Goal: Task Accomplishment & Management: Use online tool/utility

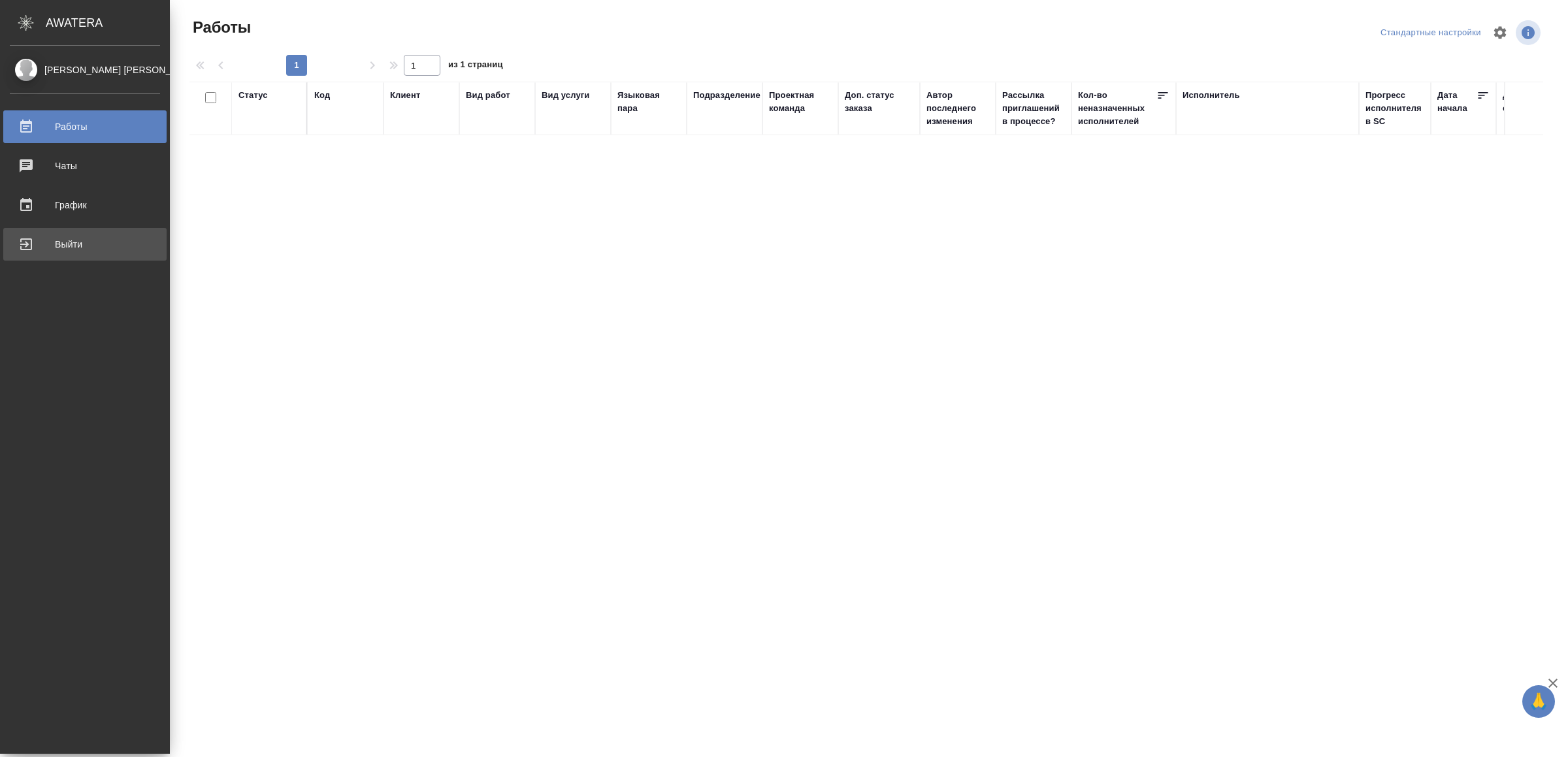
click at [46, 251] on div "Выйти" at bounding box center [85, 244] width 150 height 20
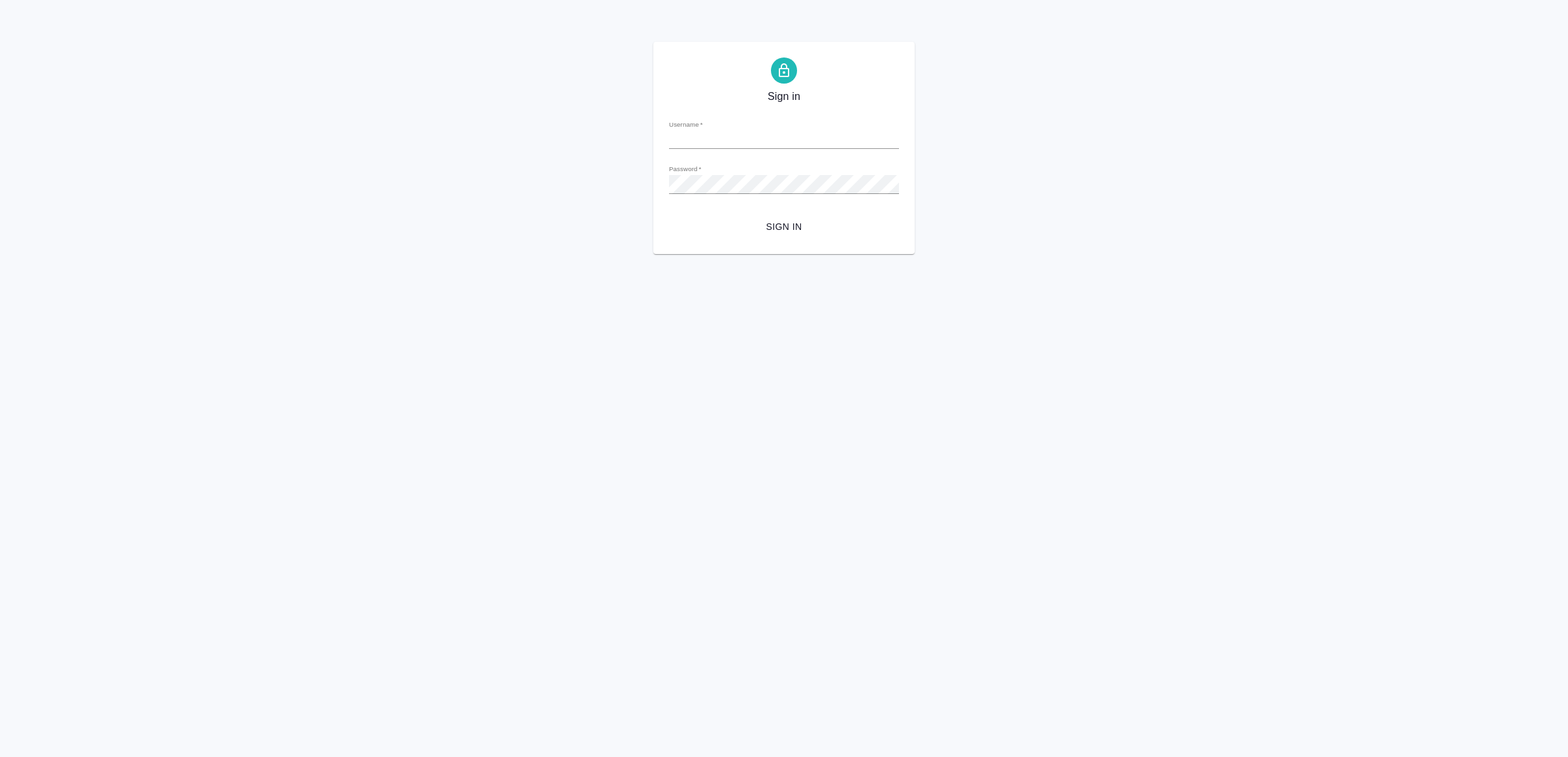
type input "[EMAIL_ADDRESS][DOMAIN_NAME]"
click at [851, 233] on span "Sign in" at bounding box center [784, 227] width 209 height 17
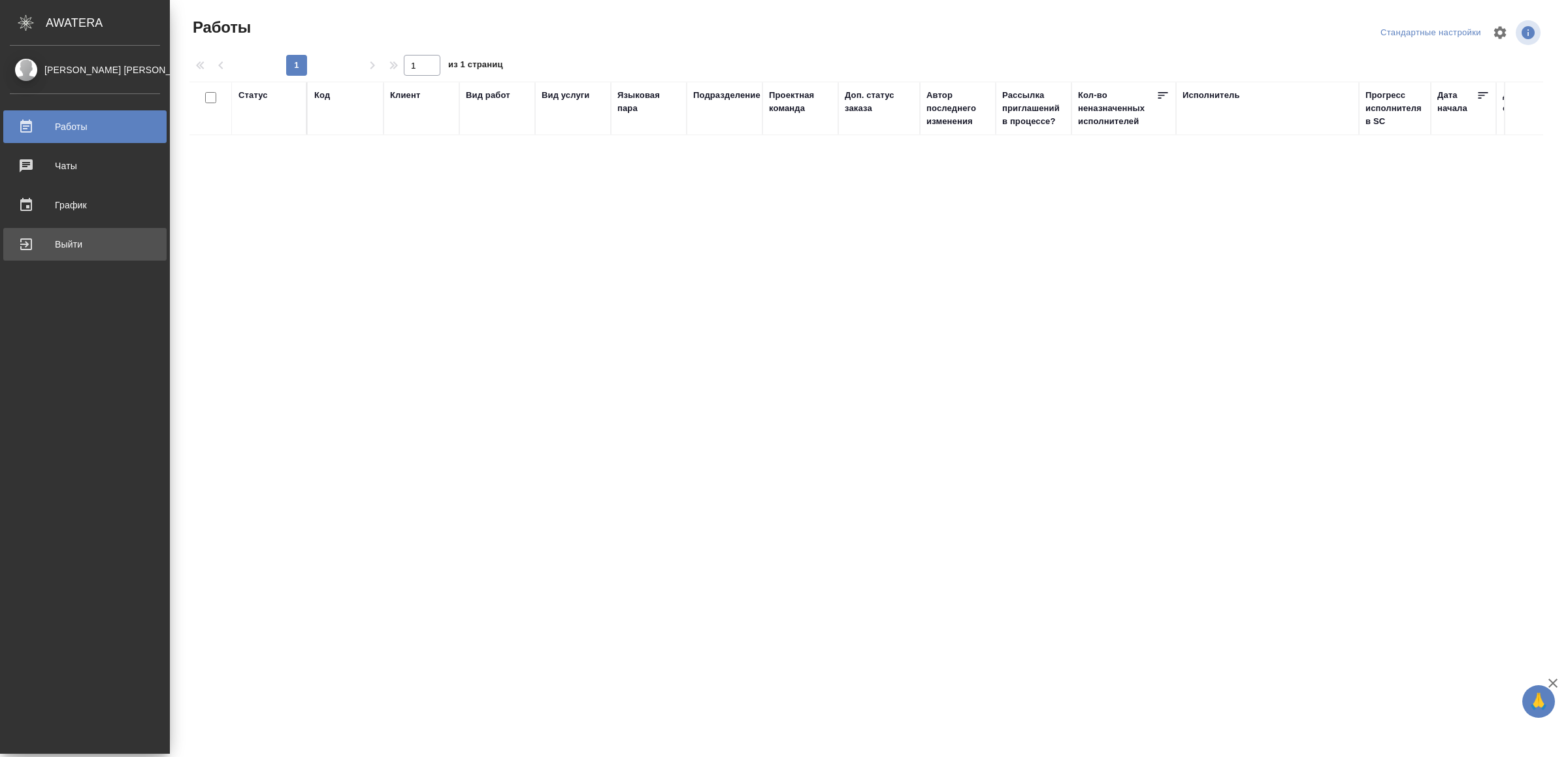
click at [63, 247] on div "Выйти" at bounding box center [85, 244] width 150 height 20
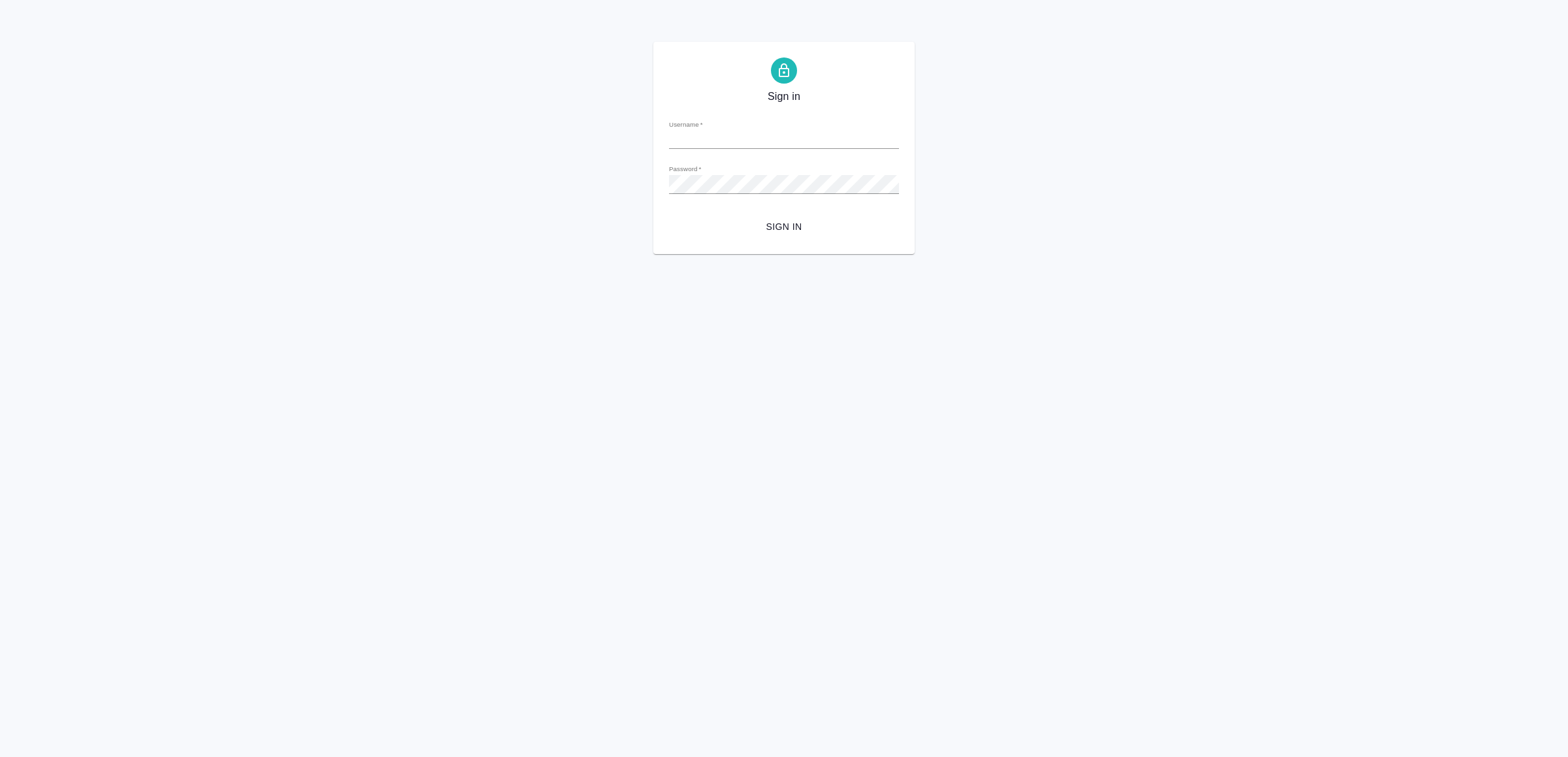
type input "v.yamkovenko@awatera.com"
click at [857, 213] on form "Username   * v.yamkovenko@awatera.com Password   * urlPath   * / Sign in" at bounding box center [784, 174] width 230 height 129
click at [851, 225] on span "Sign in" at bounding box center [784, 227] width 209 height 17
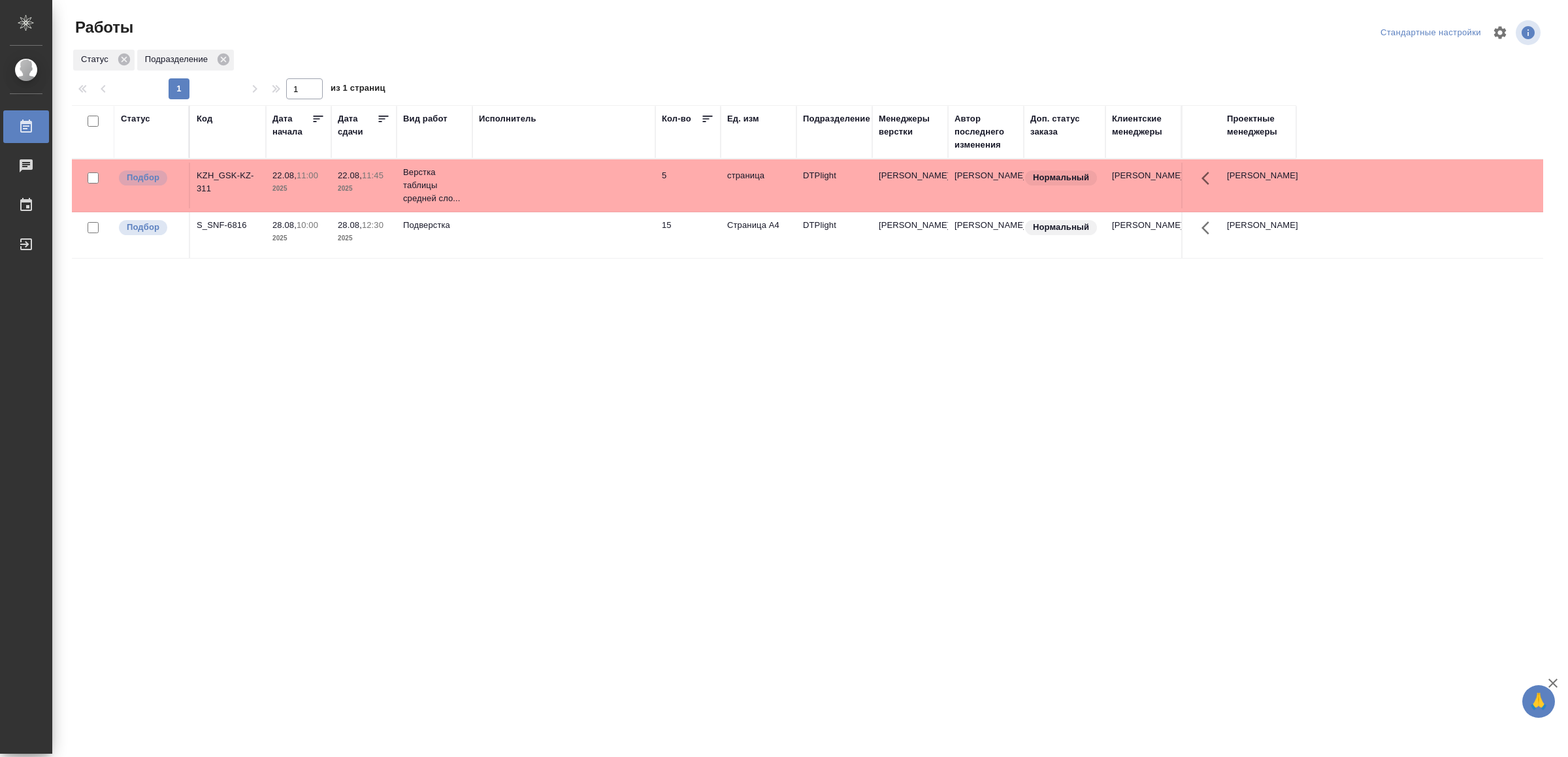
drag, startPoint x: 454, startPoint y: 269, endPoint x: 457, endPoint y: 277, distance: 8.5
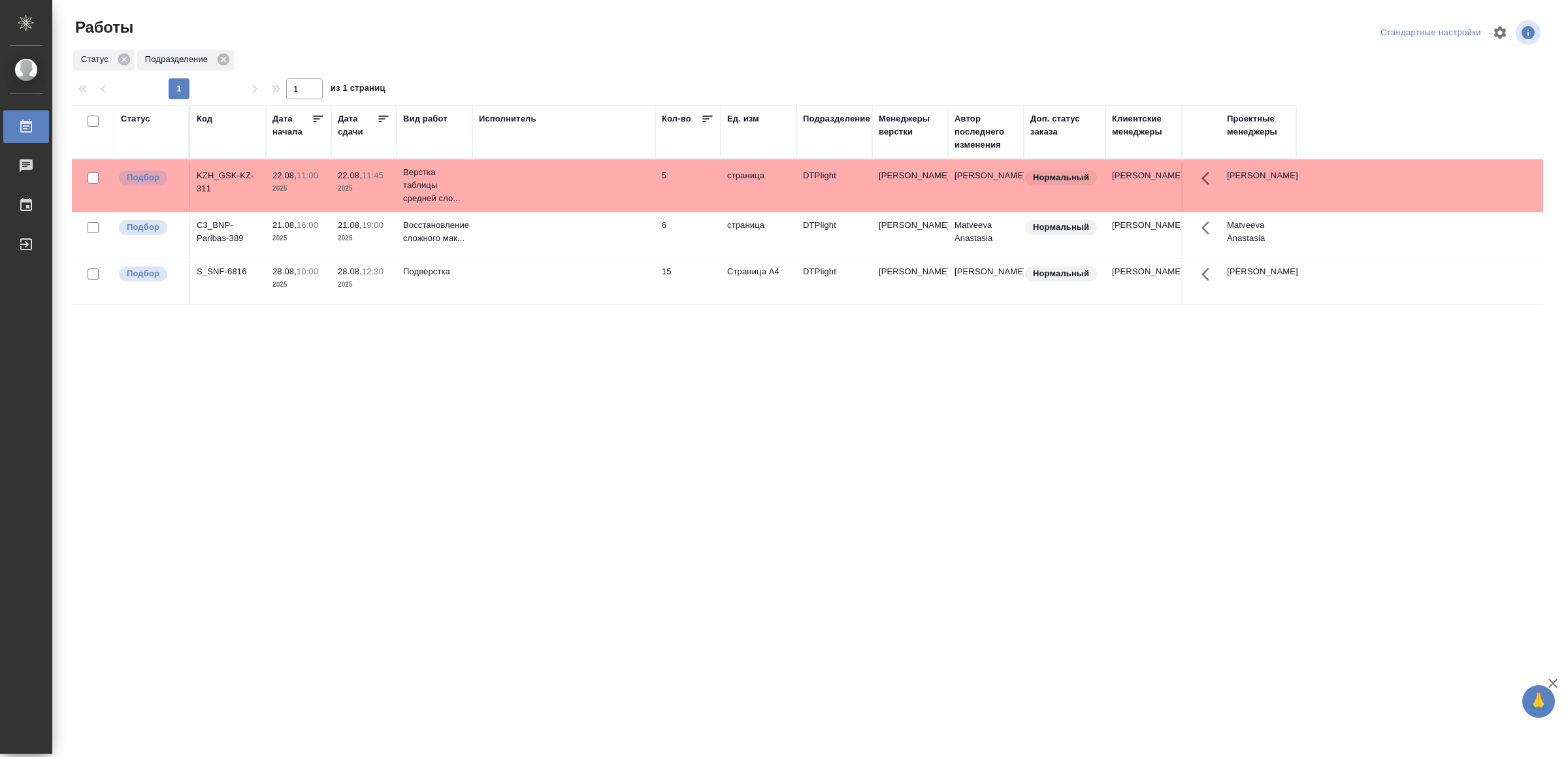
click at [629, 209] on td at bounding box center [564, 186] width 183 height 46
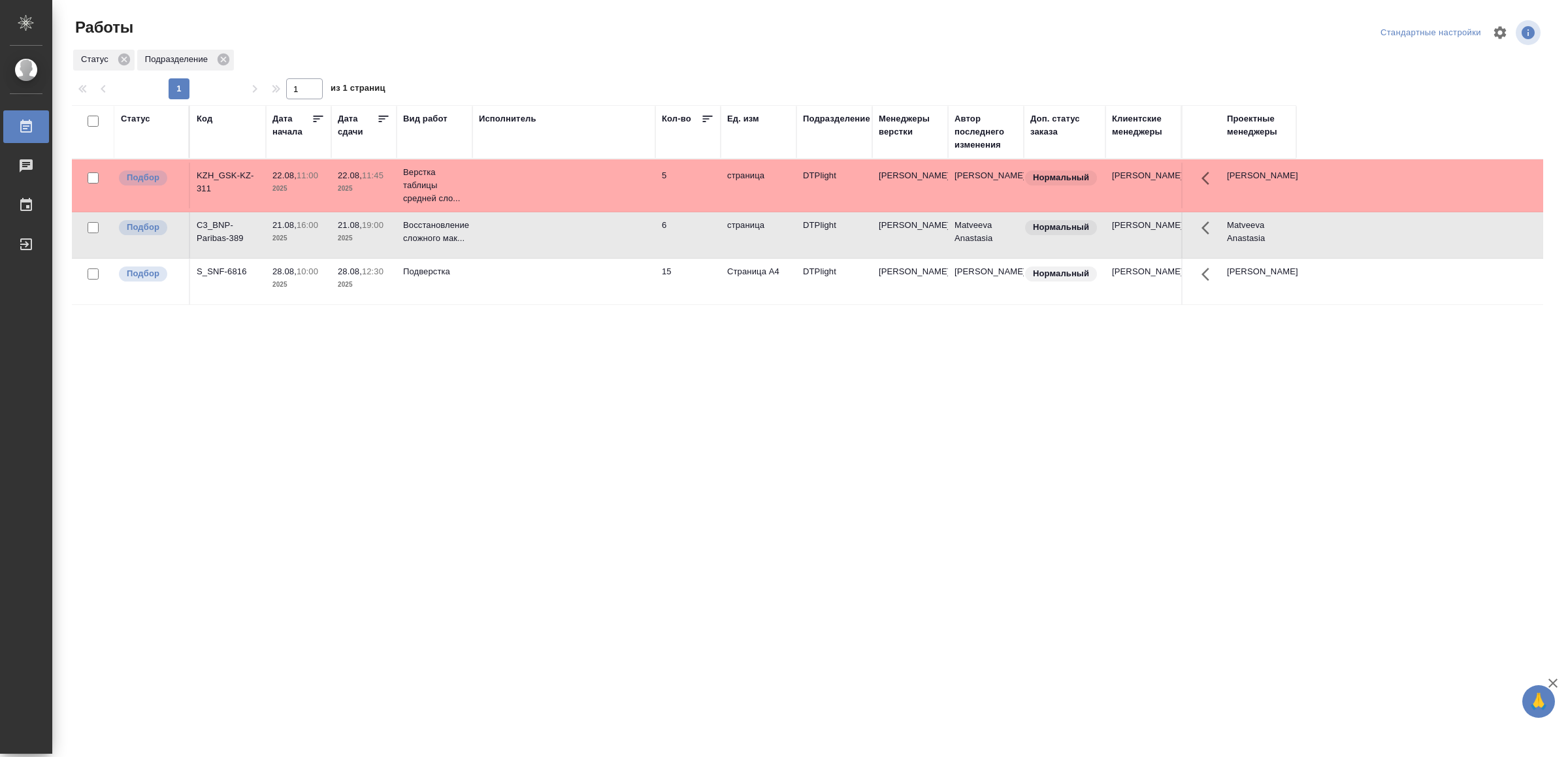
click at [629, 209] on td at bounding box center [564, 186] width 183 height 46
drag, startPoint x: 647, startPoint y: 577, endPoint x: 647, endPoint y: 569, distance: 8.0
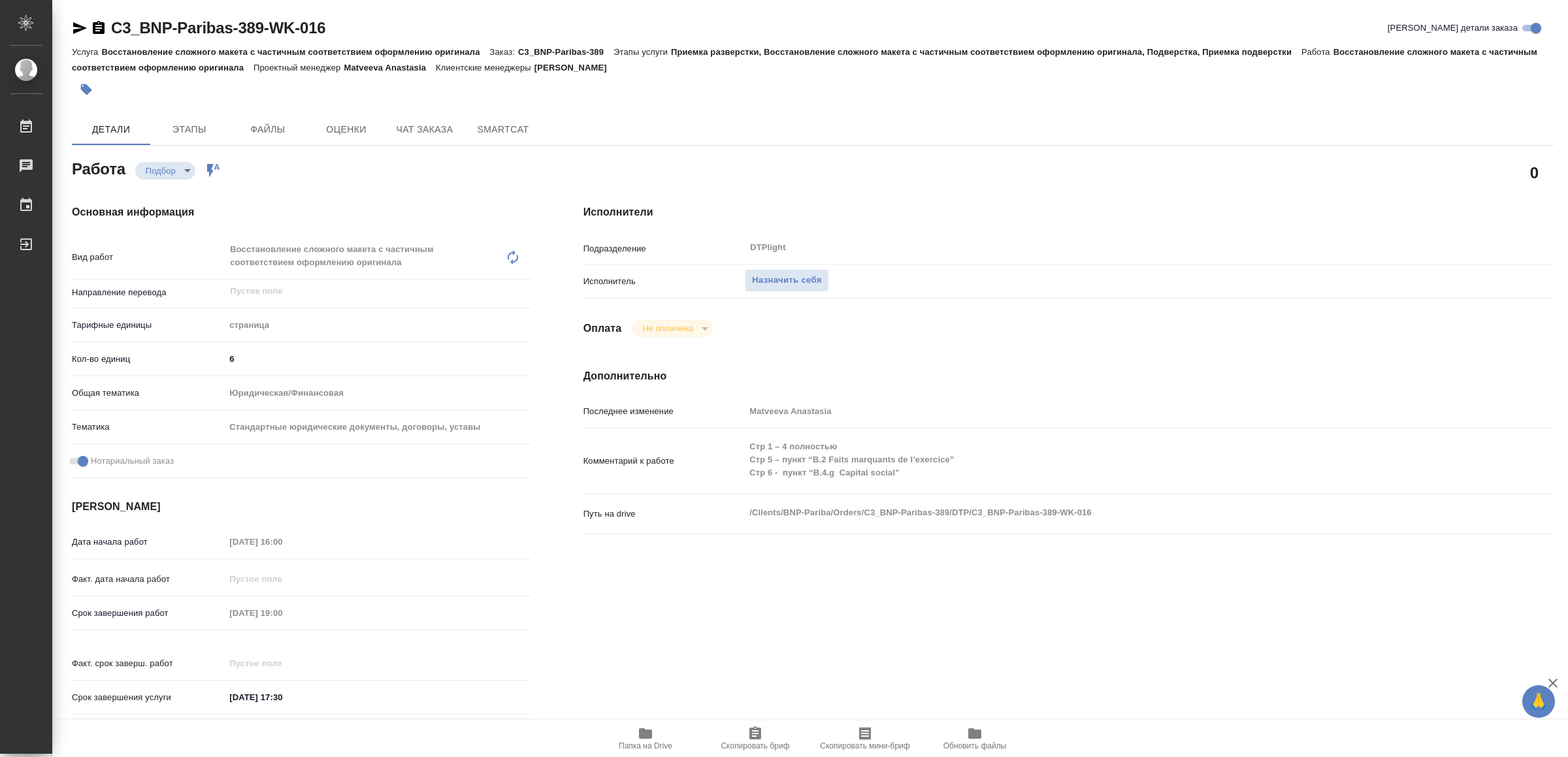
click at [651, 738] on icon "button" at bounding box center [646, 733] width 13 height 10
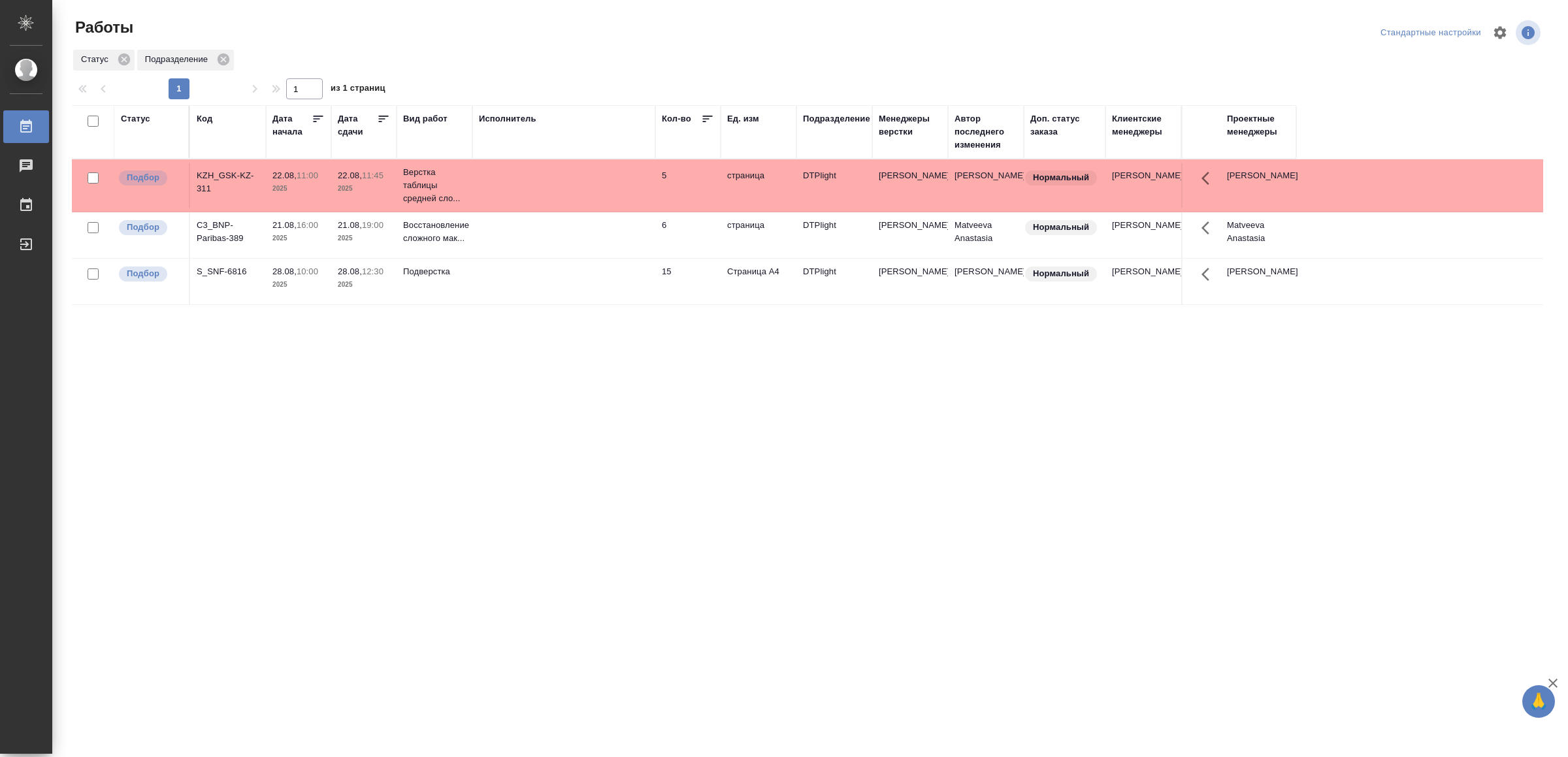
drag, startPoint x: 271, startPoint y: 367, endPoint x: 273, endPoint y: 375, distance: 8.2
click at [548, 209] on td at bounding box center [564, 186] width 183 height 46
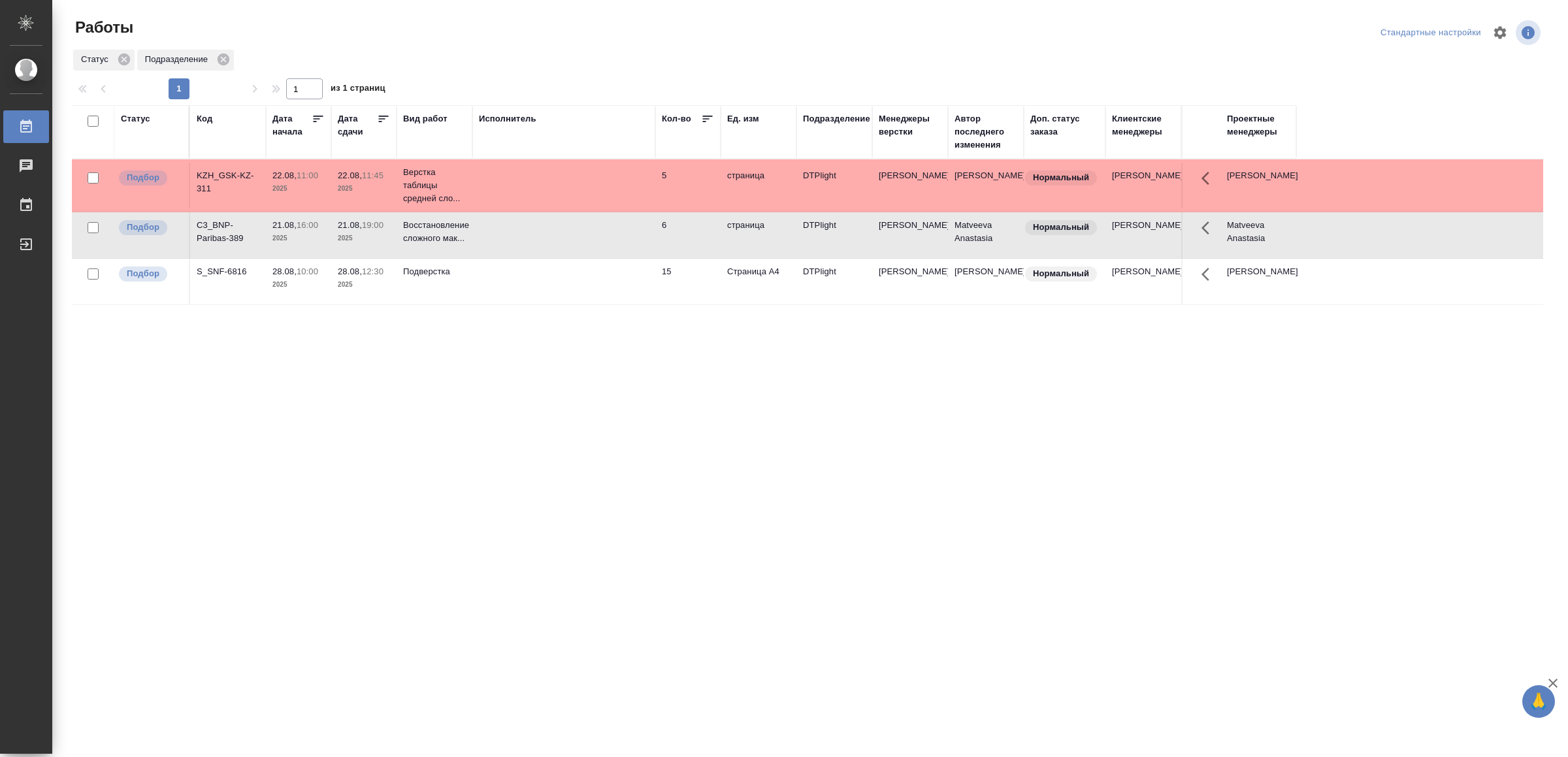
drag, startPoint x: 377, startPoint y: 429, endPoint x: 402, endPoint y: 420, distance: 26.6
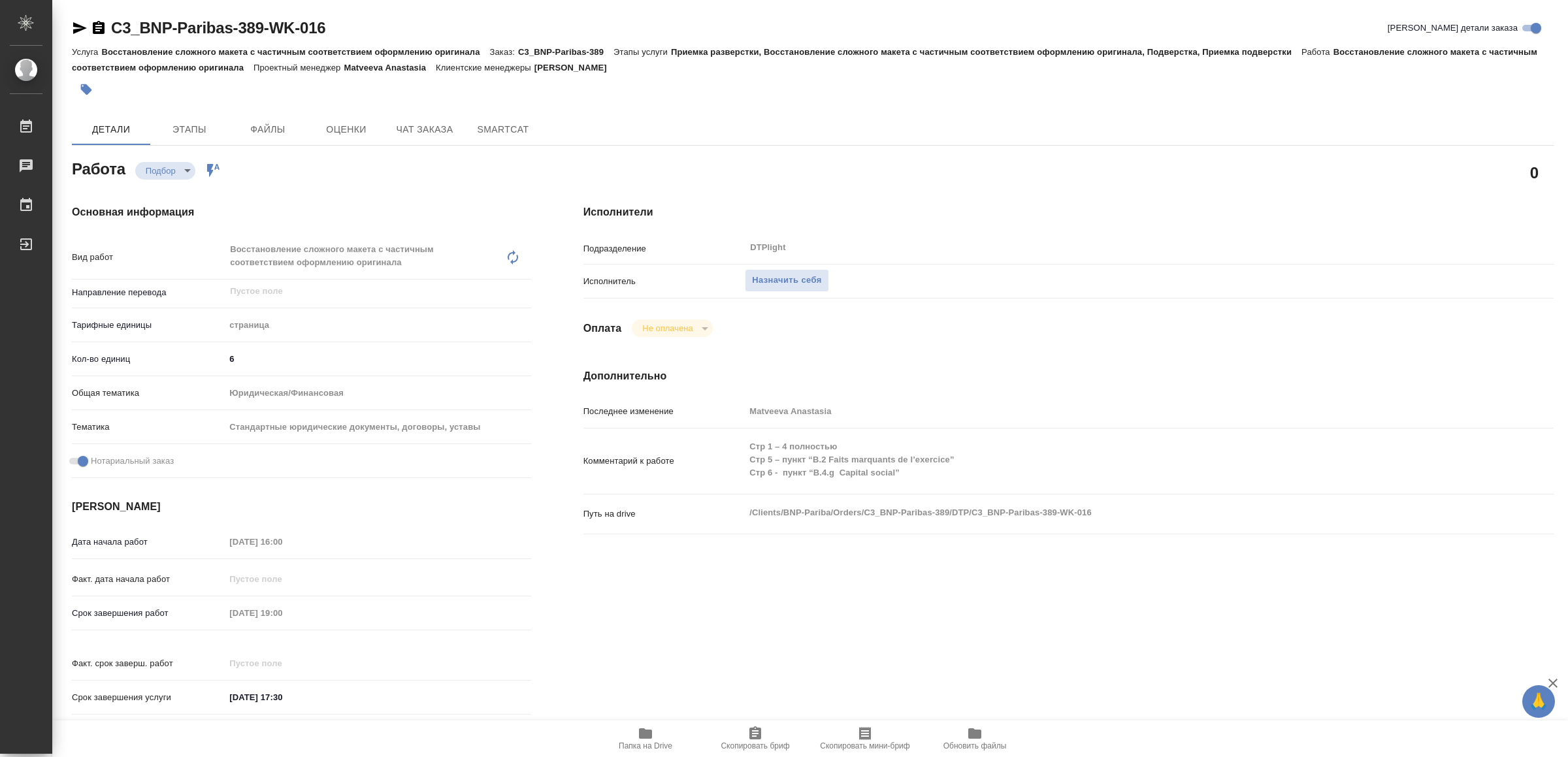
click at [639, 733] on icon "button" at bounding box center [646, 733] width 13 height 10
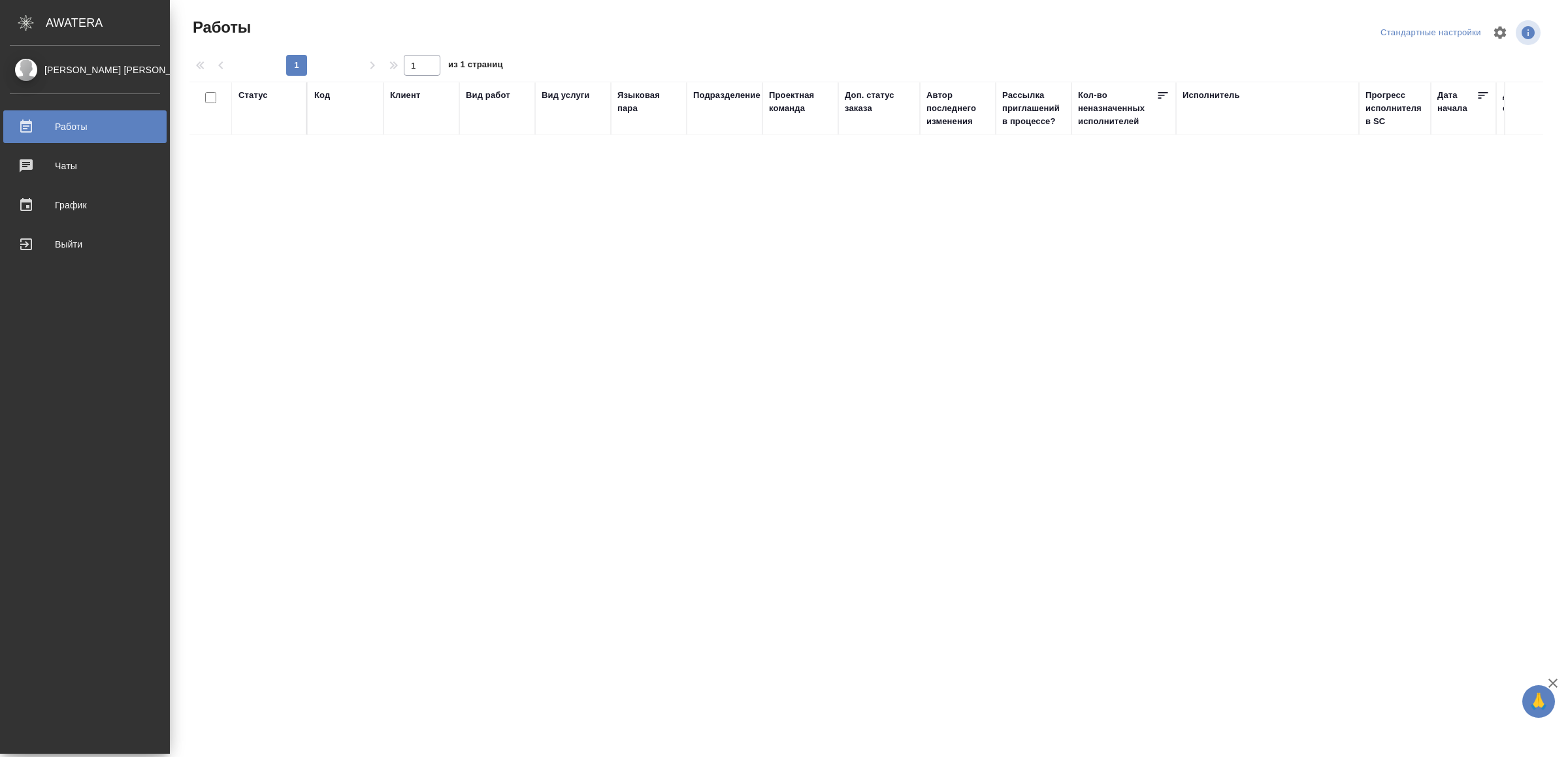
click at [66, 246] on div "Выйти" at bounding box center [85, 244] width 150 height 20
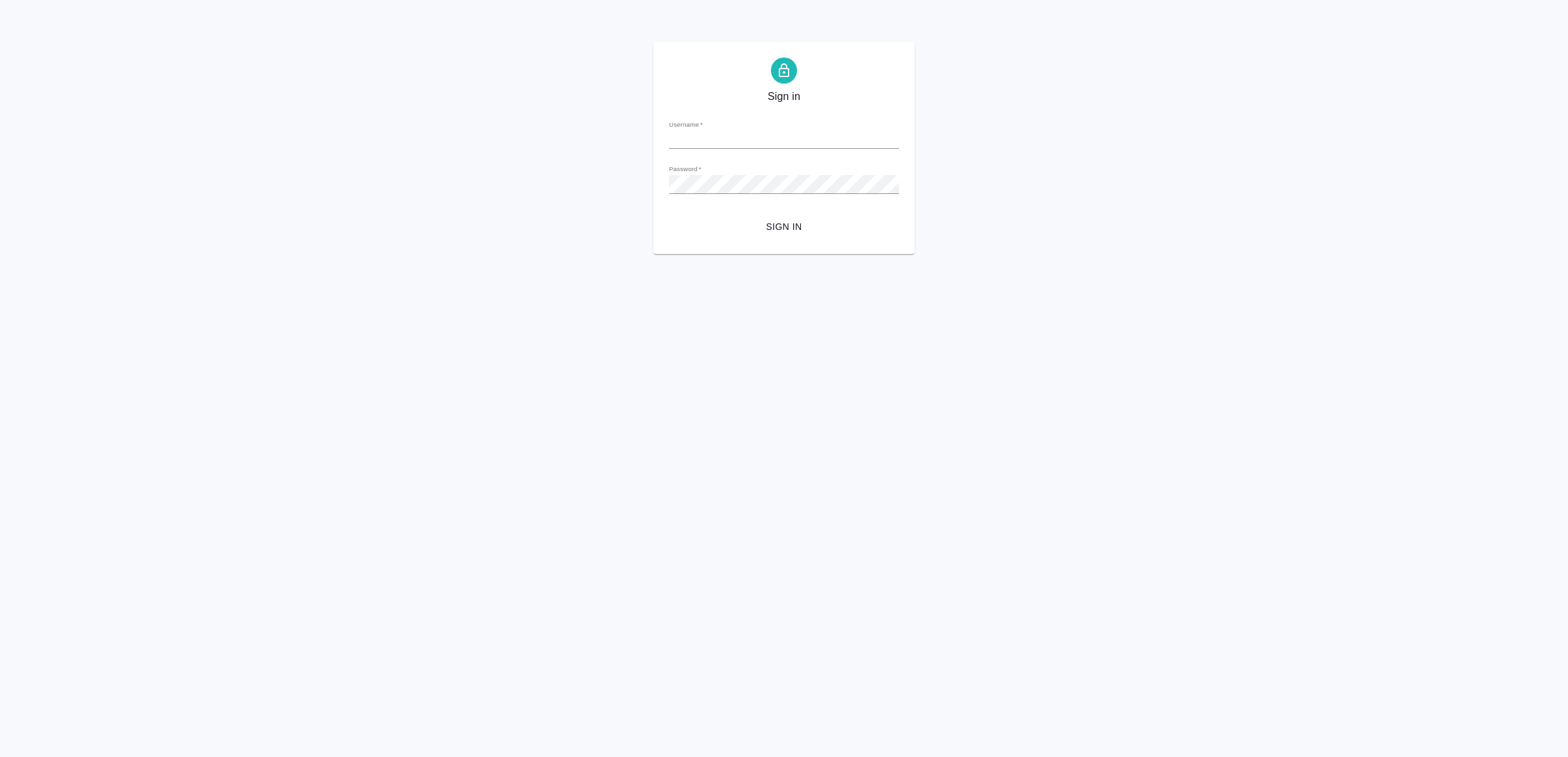
type input "v.yamkovenko@awatera.com"
click at [849, 230] on span "Sign in" at bounding box center [784, 227] width 209 height 17
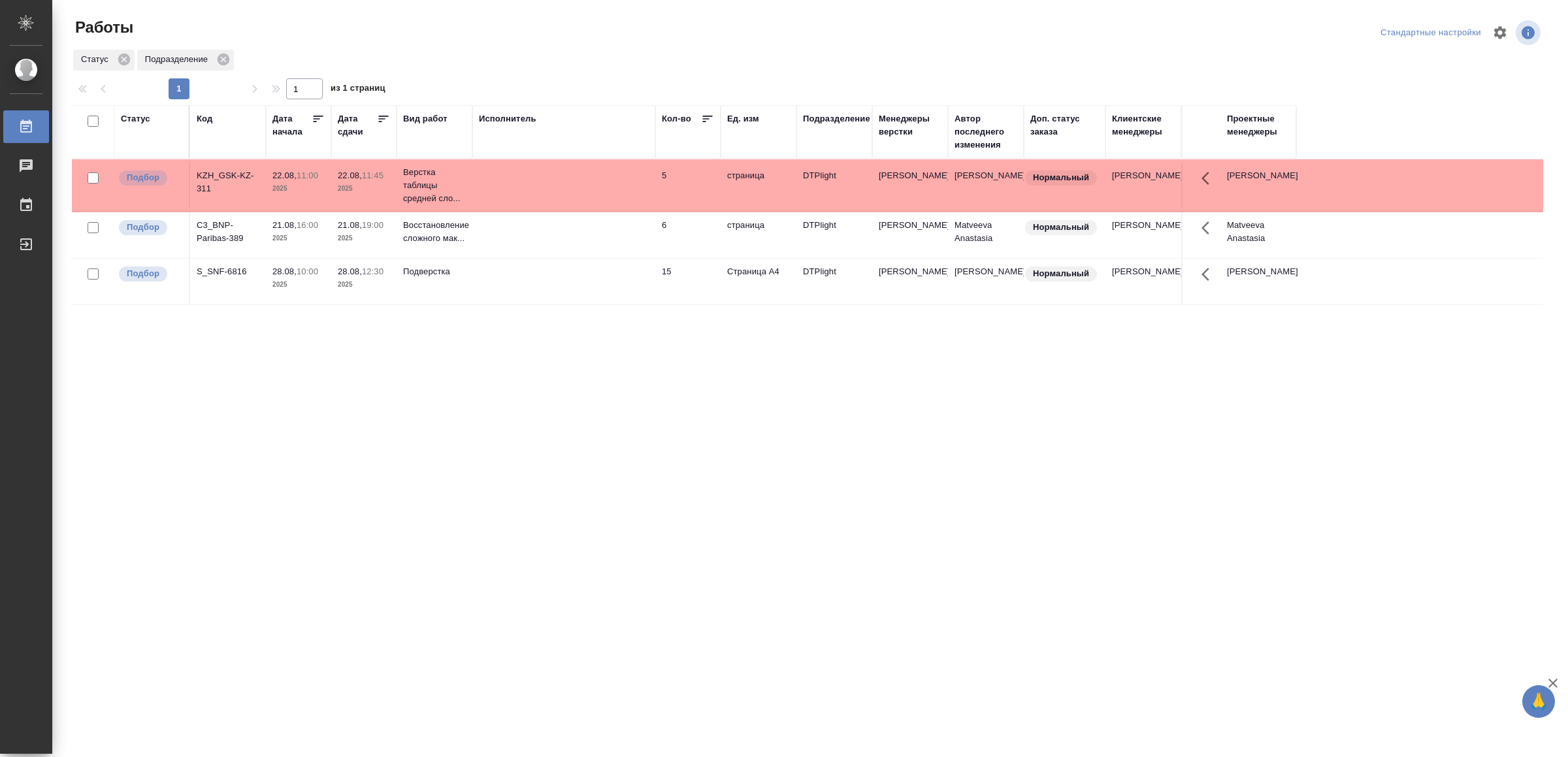
click at [588, 209] on td at bounding box center [564, 186] width 183 height 46
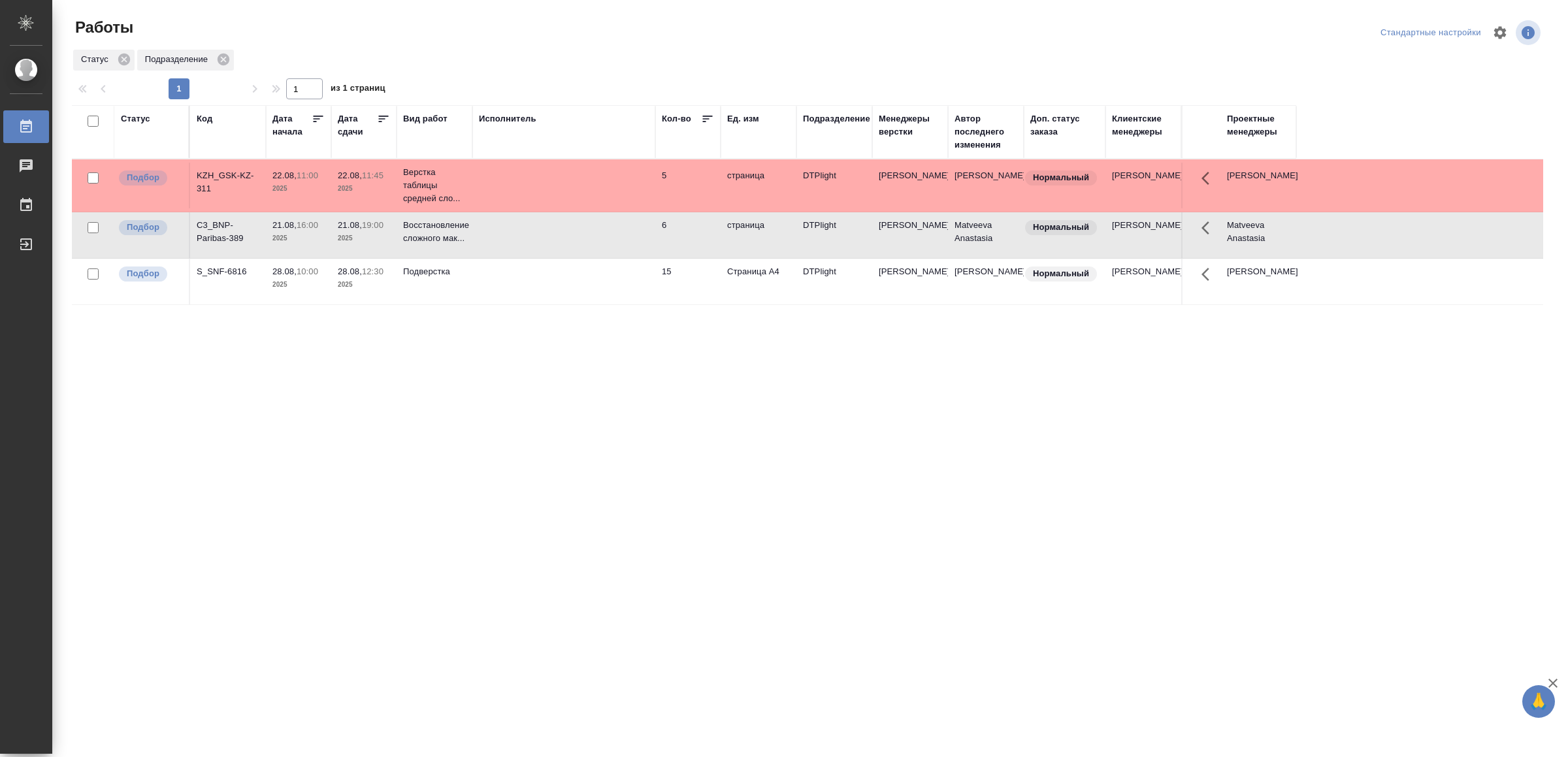
click at [589, 209] on td at bounding box center [564, 186] width 183 height 46
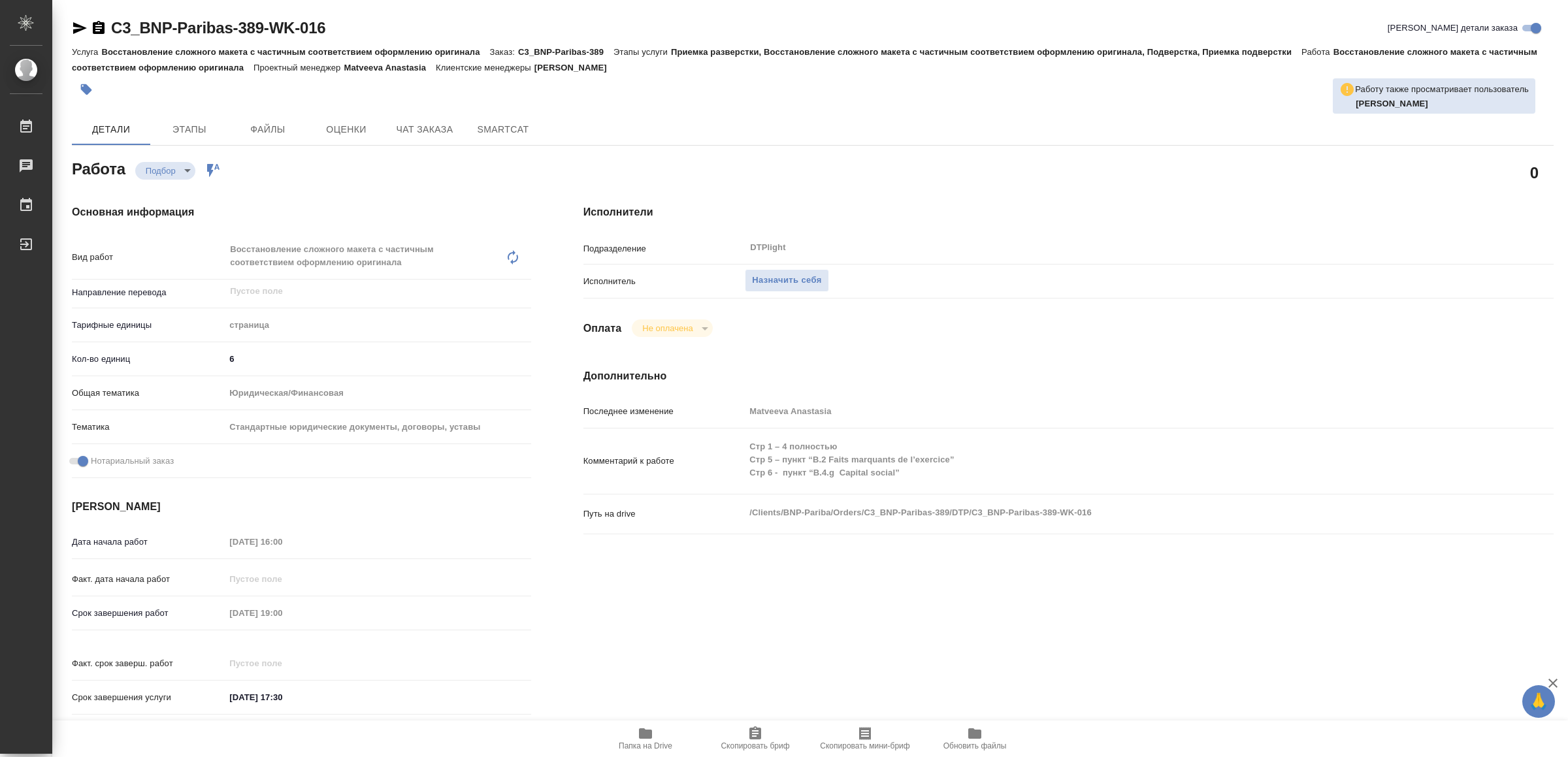
click at [647, 743] on span "Папка на Drive" at bounding box center [646, 746] width 54 height 9
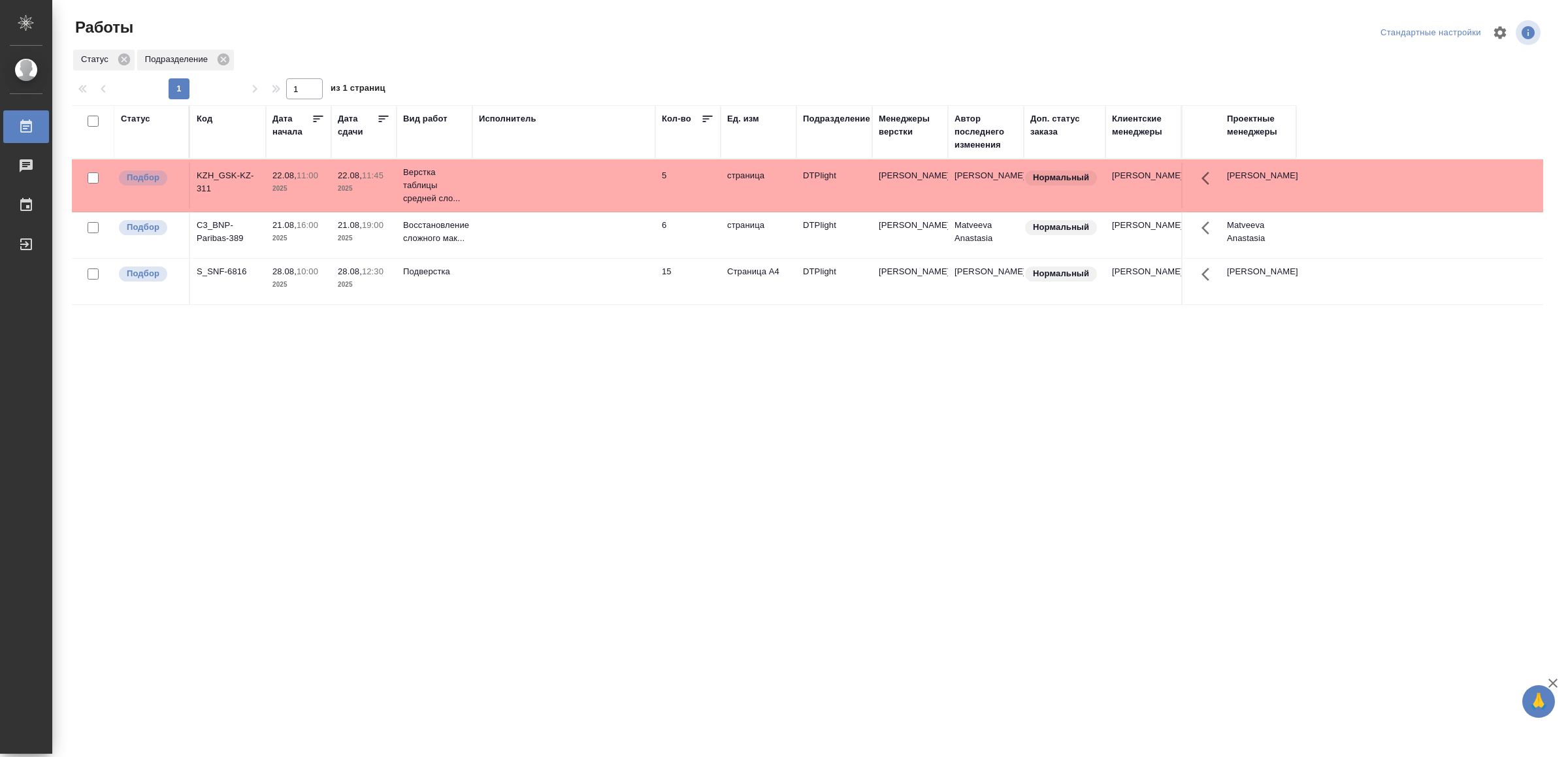
click at [639, 209] on td at bounding box center [564, 186] width 183 height 46
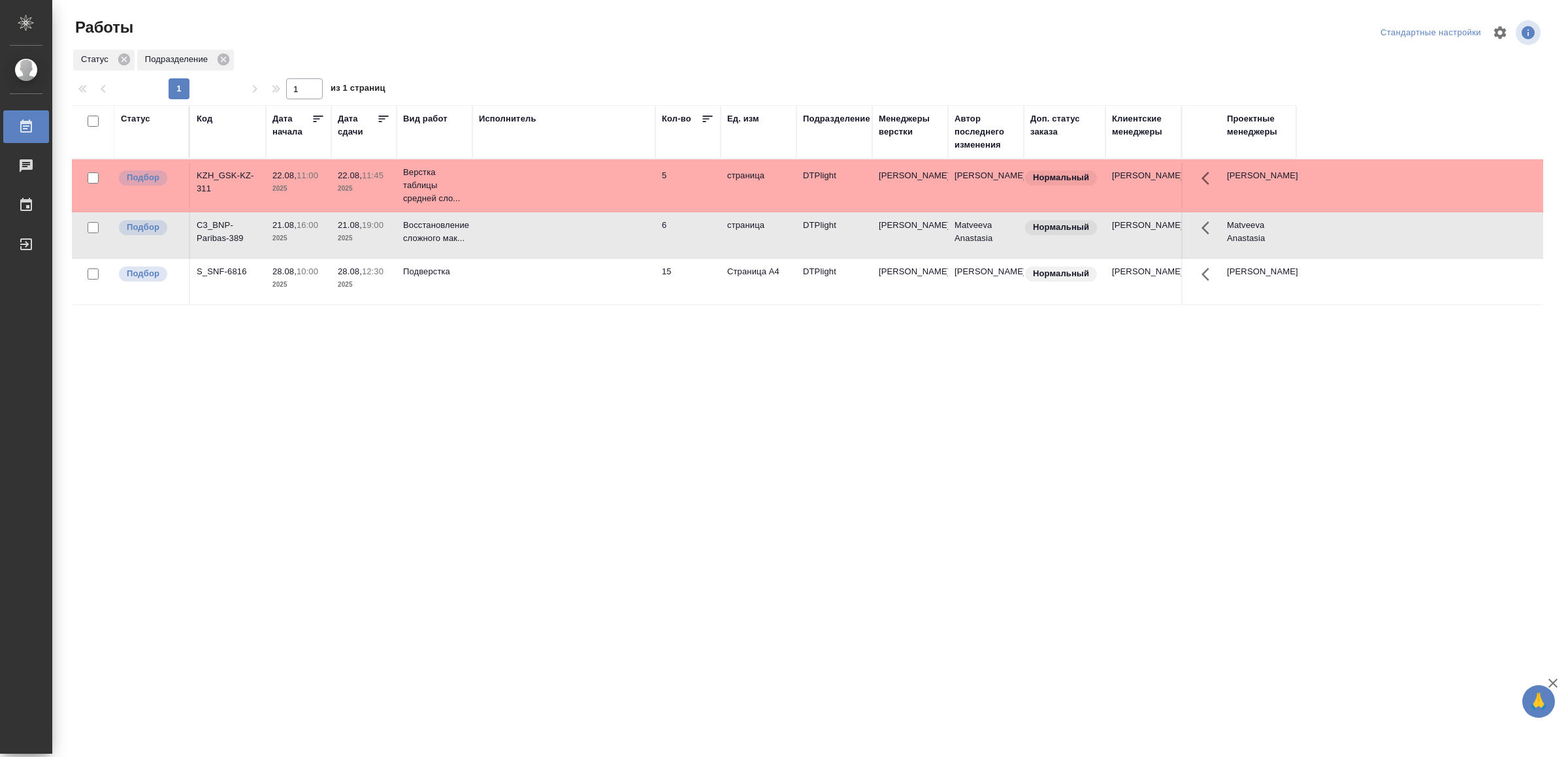
click at [639, 209] on td at bounding box center [564, 186] width 183 height 46
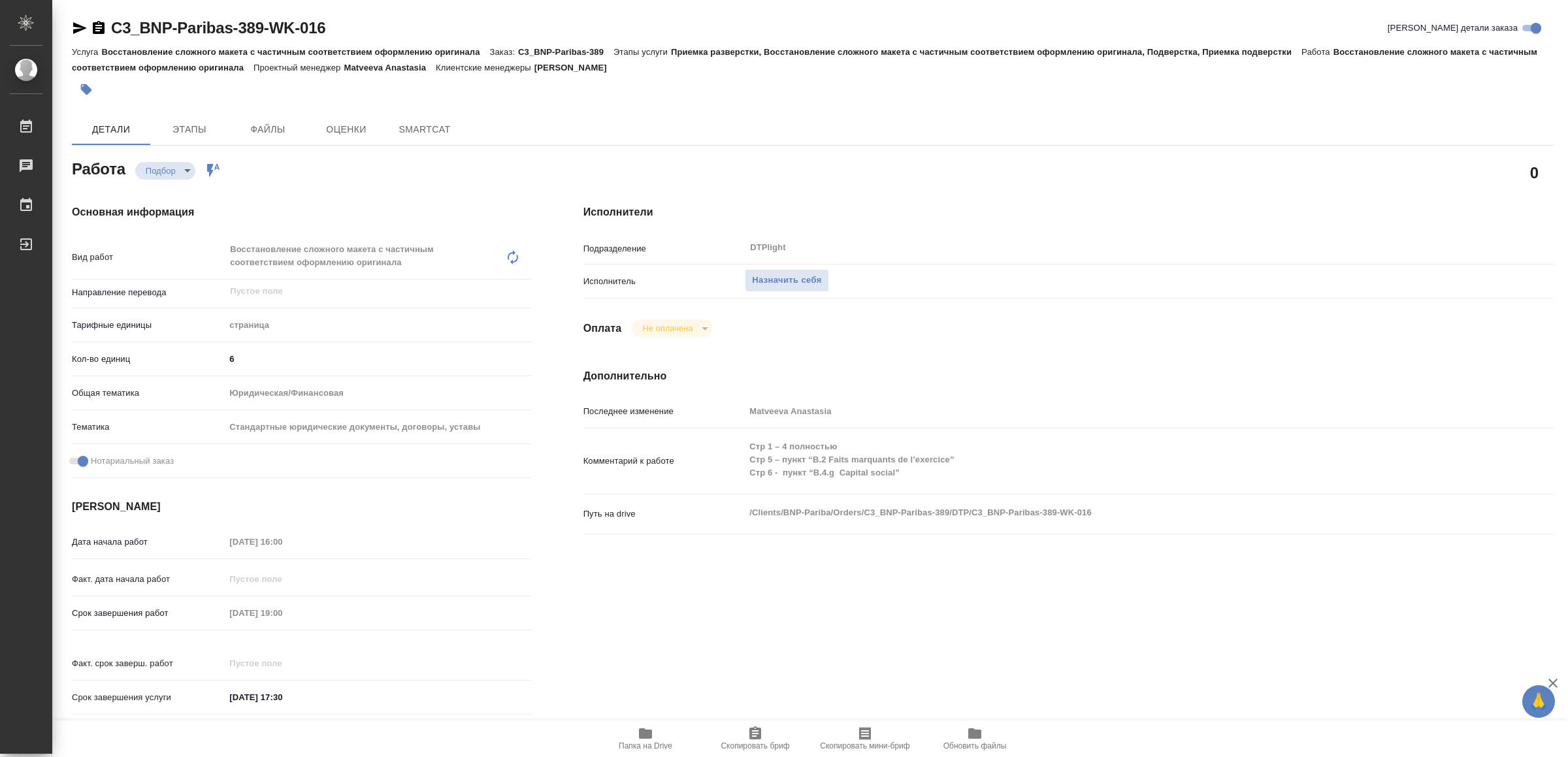
type textarea "x"
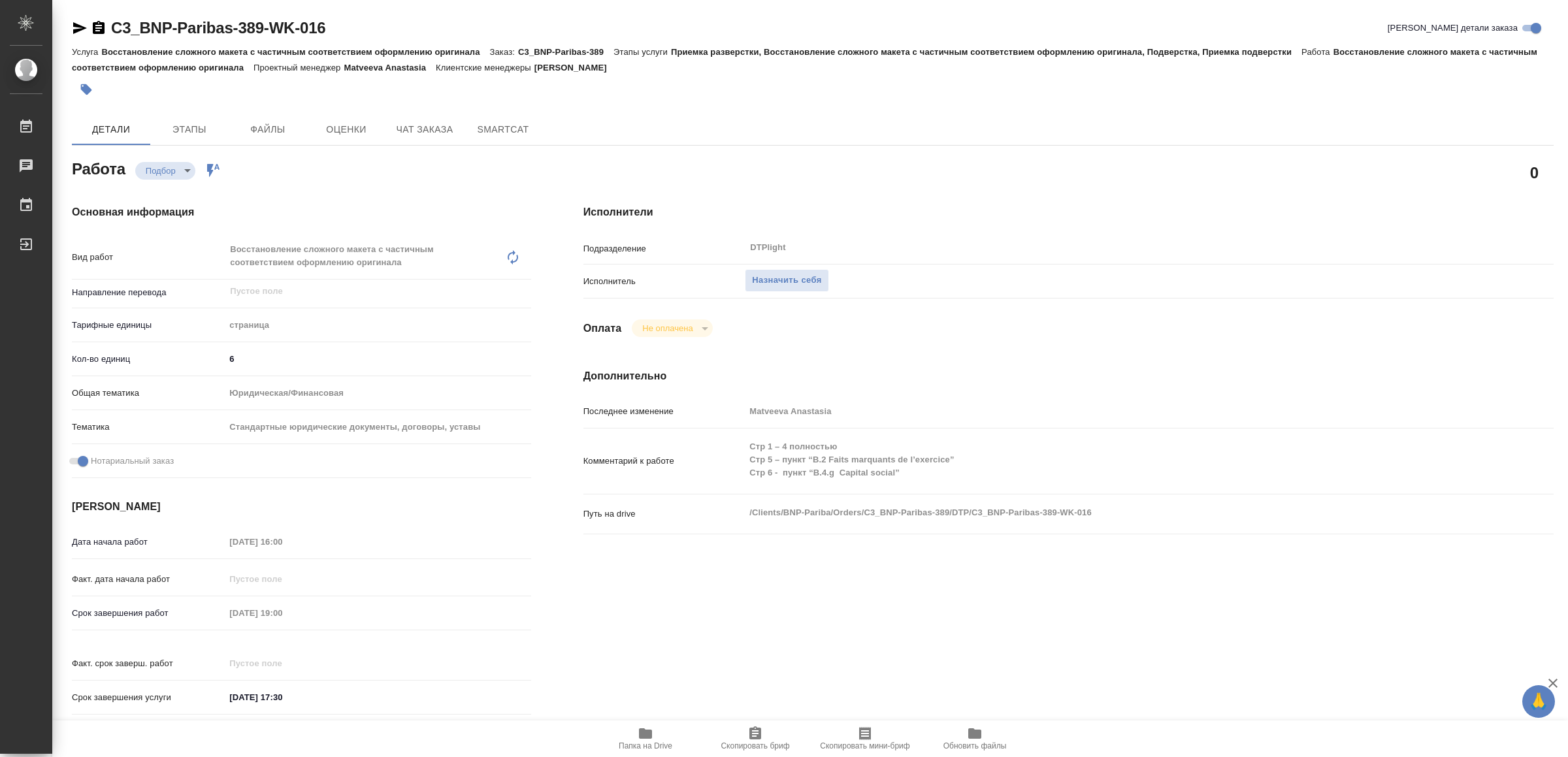
type textarea "x"
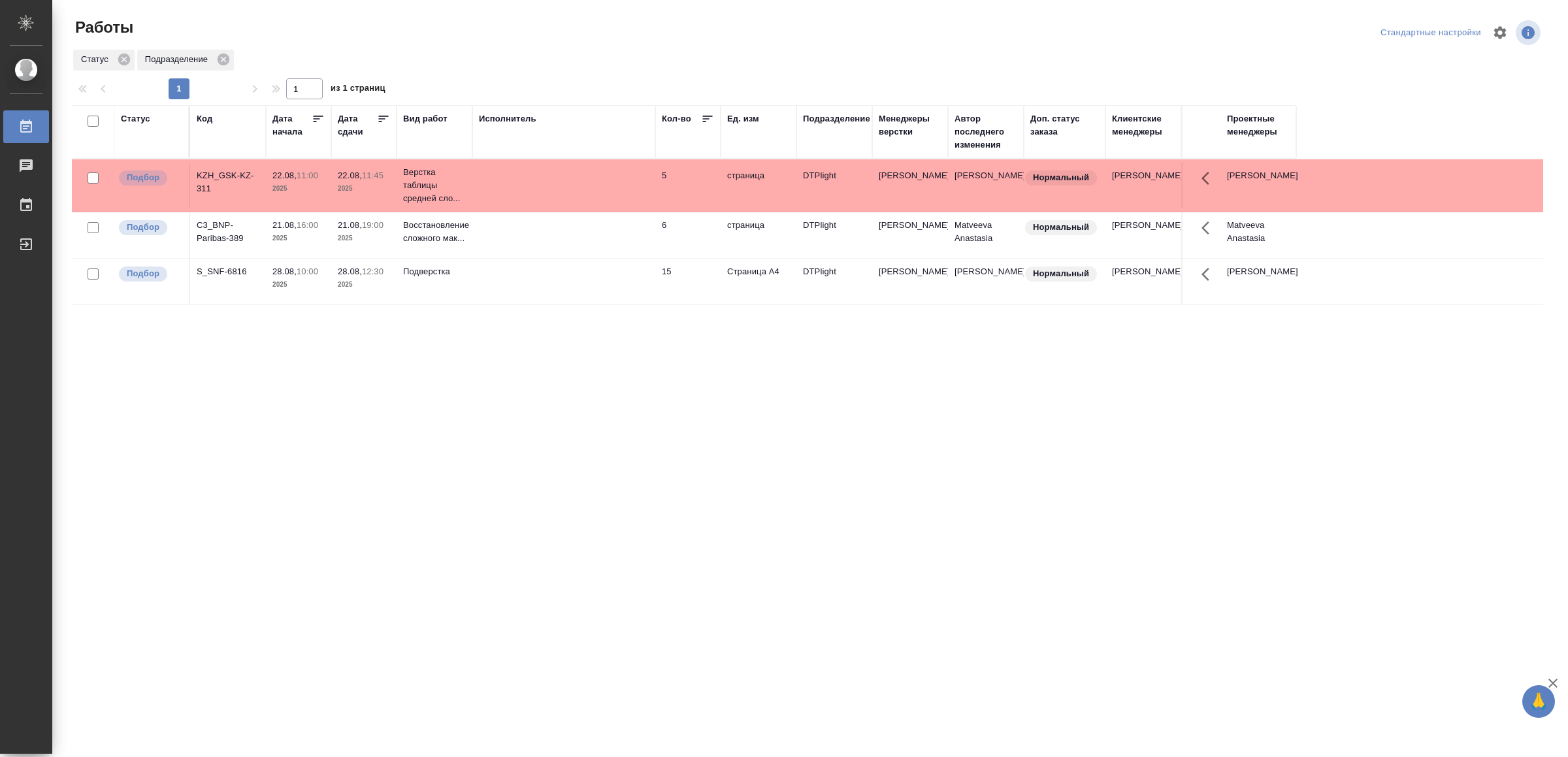
drag, startPoint x: 552, startPoint y: 531, endPoint x: 559, endPoint y: 518, distance: 14.8
drag, startPoint x: 732, startPoint y: 567, endPoint x: 748, endPoint y: 527, distance: 43.1
drag, startPoint x: 0, startPoint y: 0, endPoint x: 724, endPoint y: 436, distance: 845.1
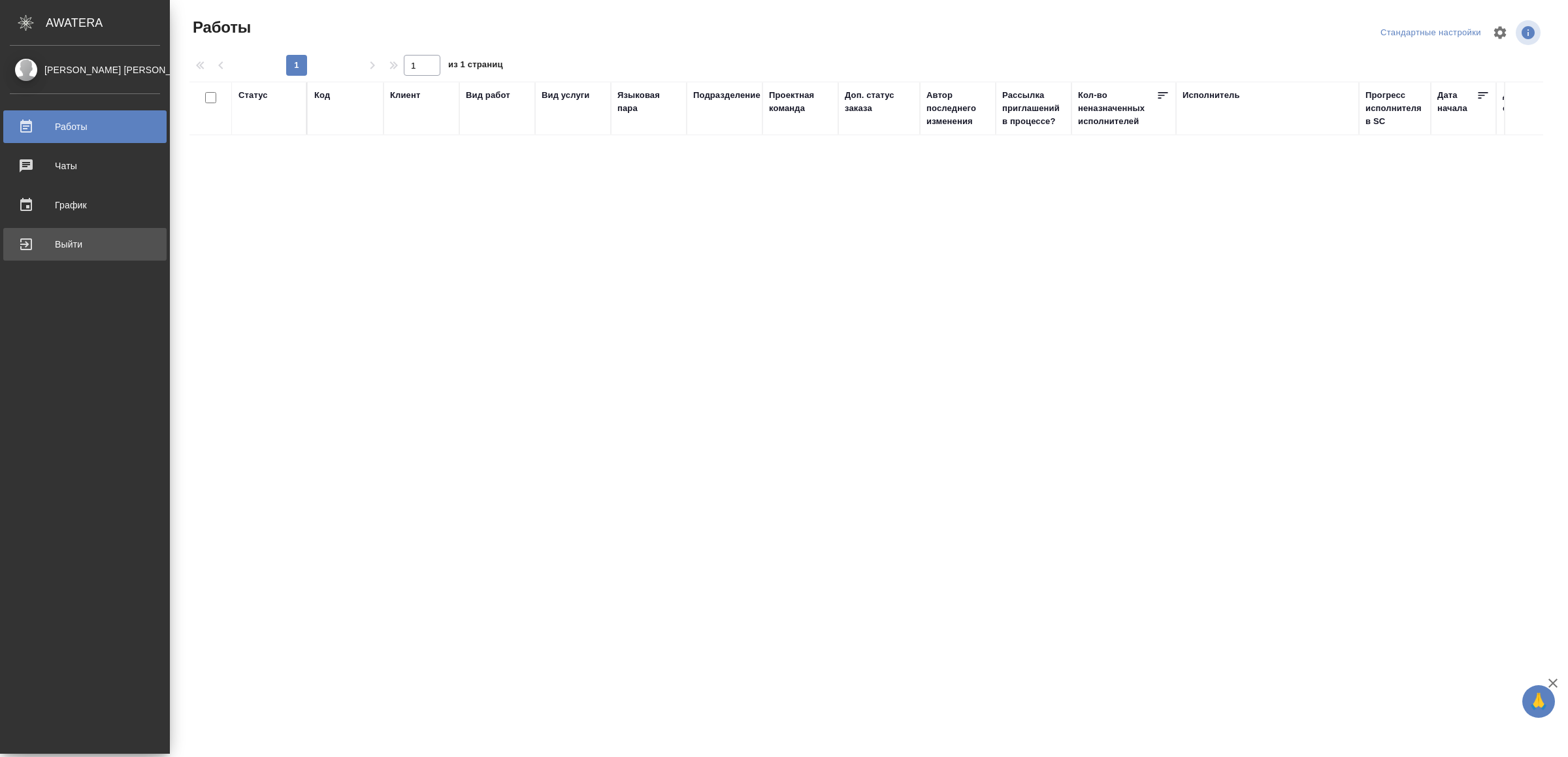
click at [34, 235] on div "Выйти" at bounding box center [85, 244] width 150 height 20
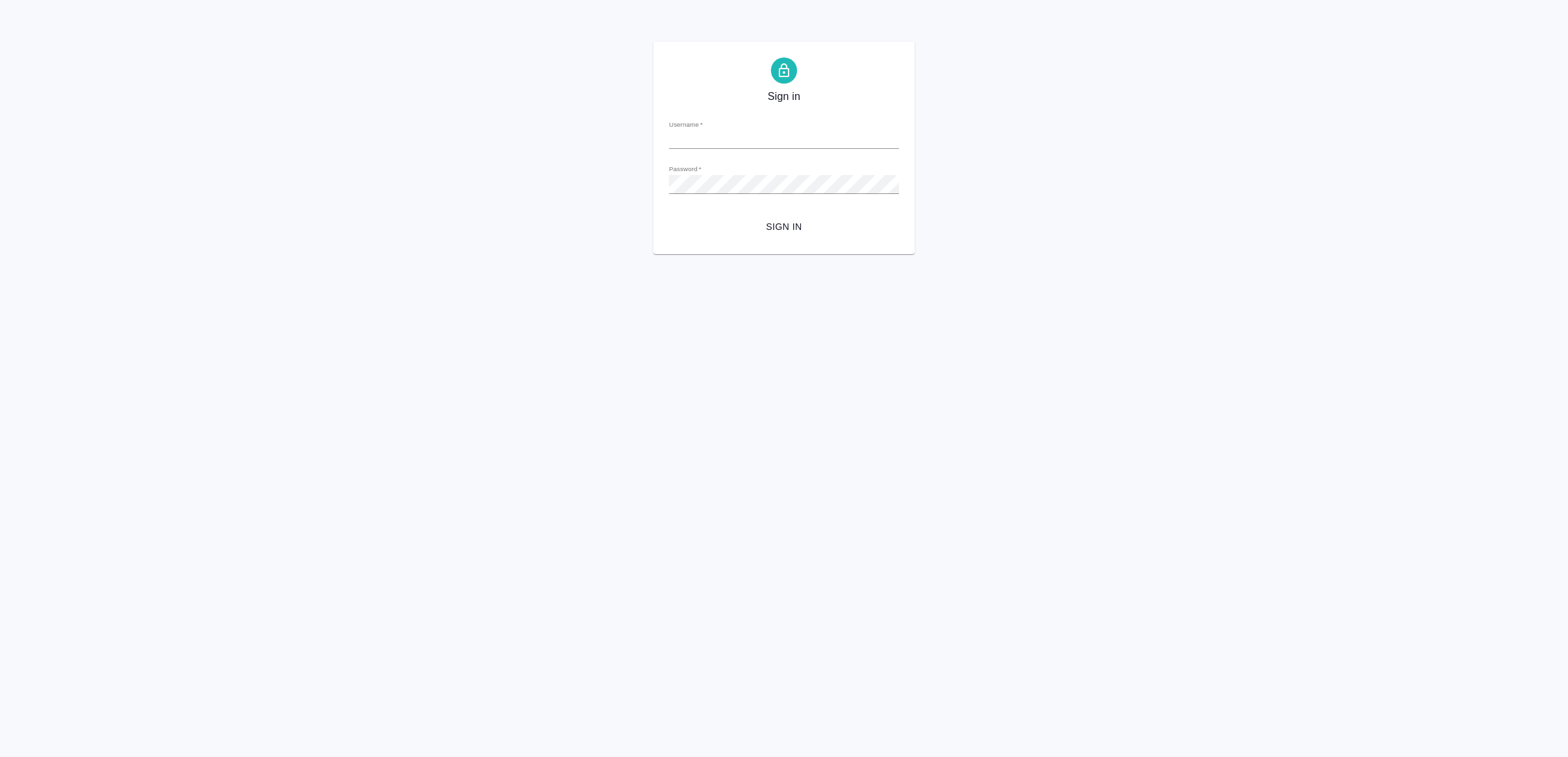
type input "[EMAIL_ADDRESS][DOMAIN_NAME]"
click at [796, 217] on button "Sign in" at bounding box center [784, 227] width 230 height 24
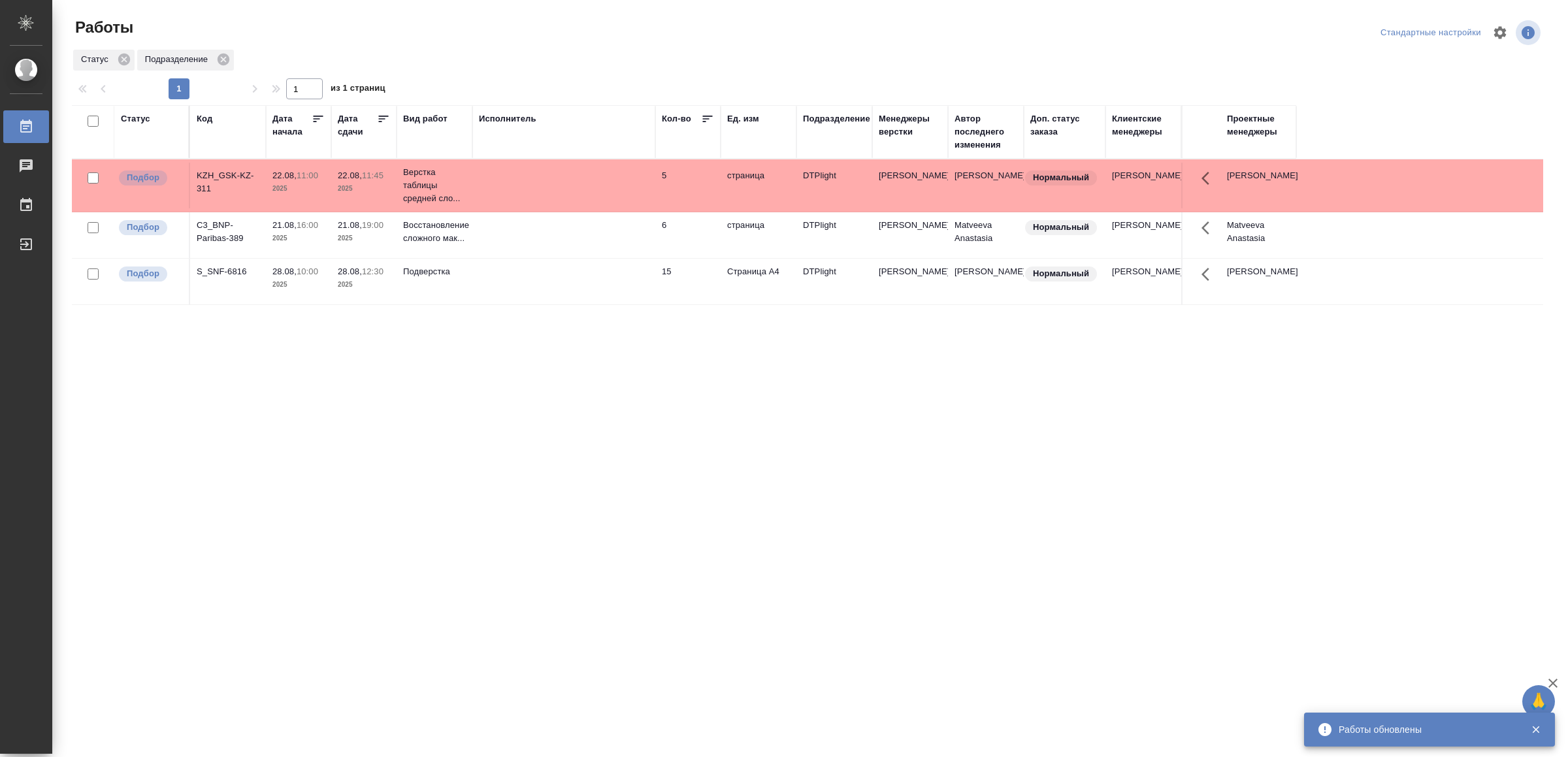
drag, startPoint x: 500, startPoint y: 571, endPoint x: 500, endPoint y: 561, distance: 10.0
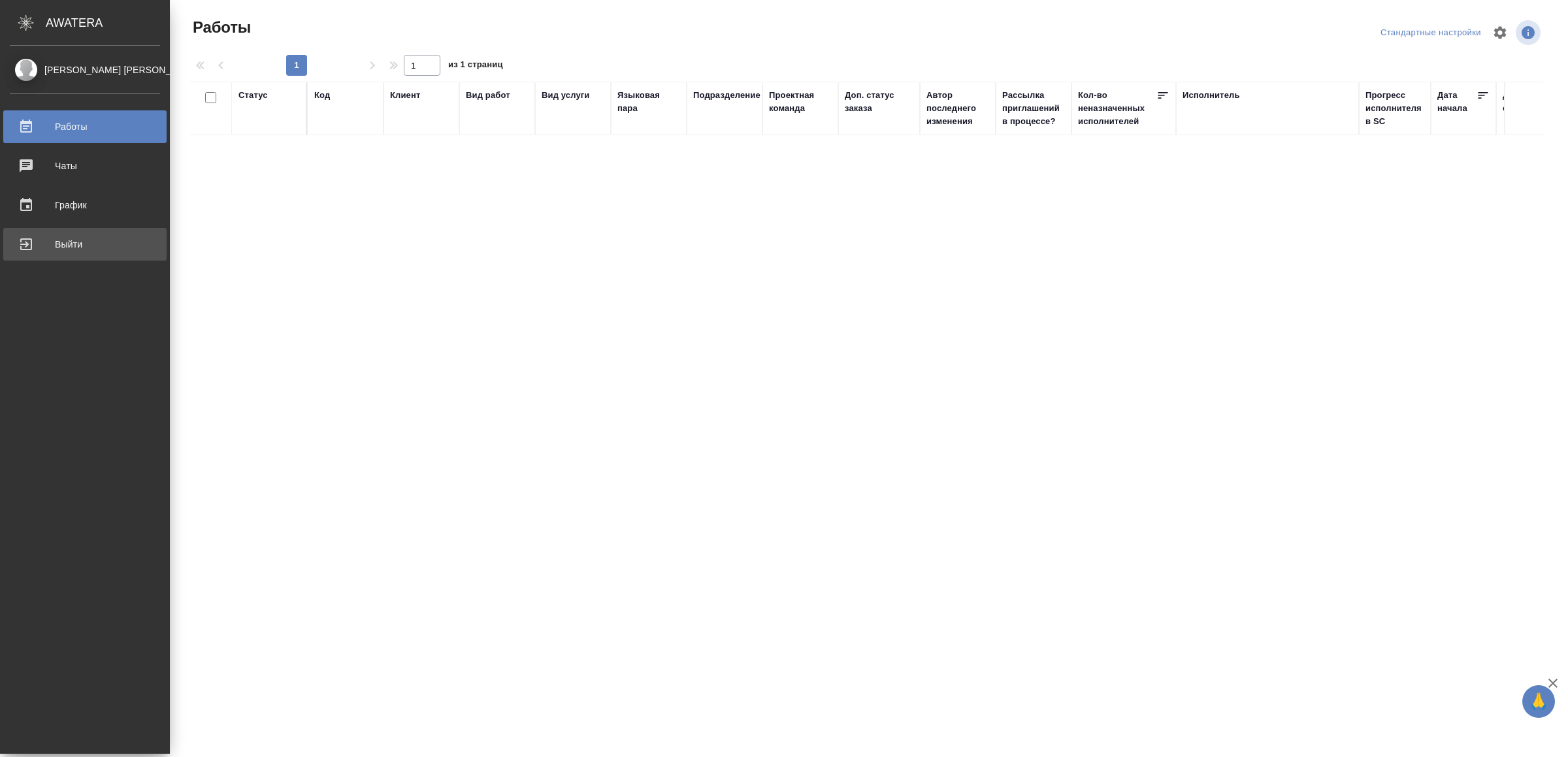
click at [33, 255] on link "Выйти" at bounding box center [85, 244] width 164 height 32
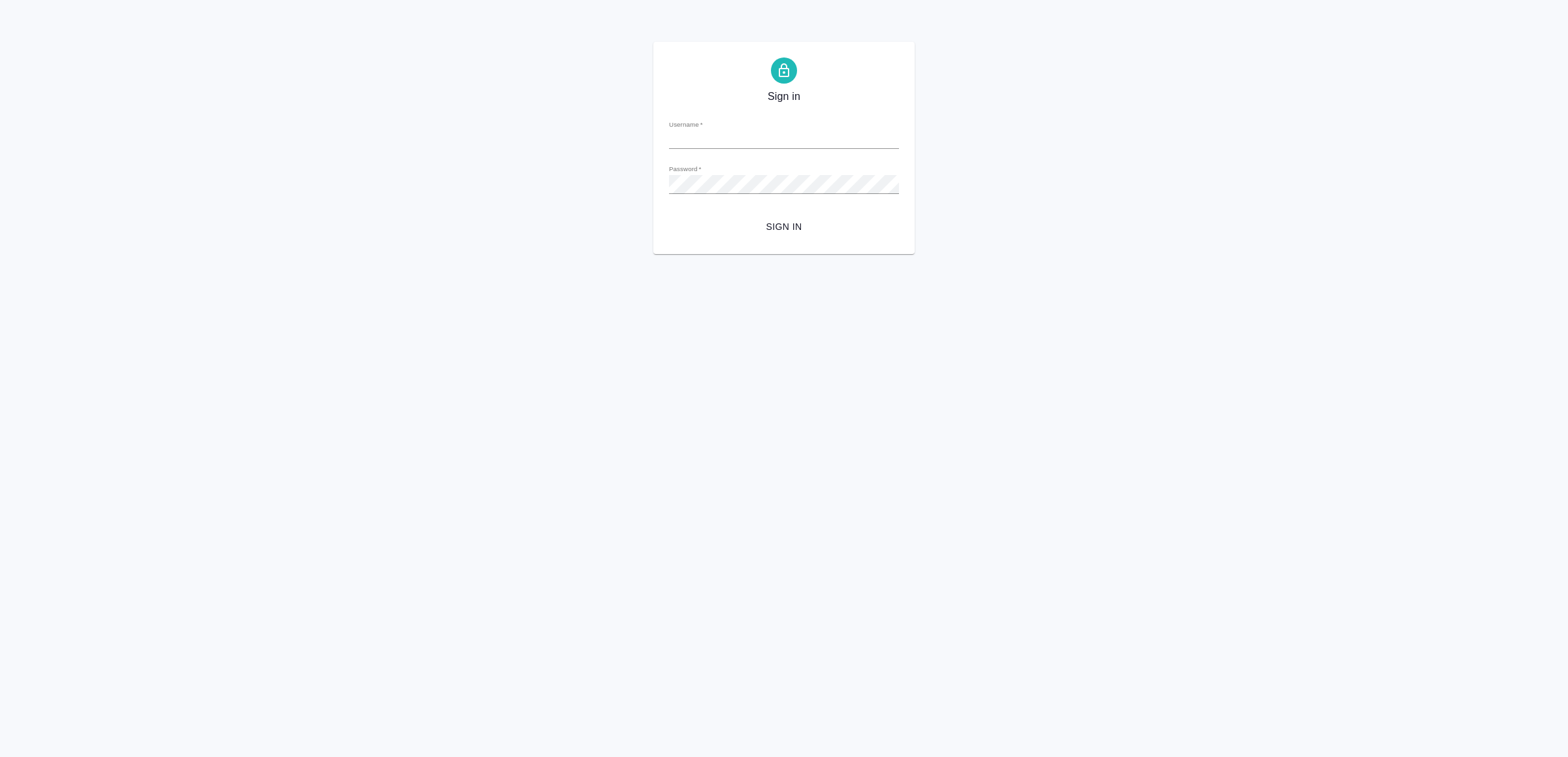
type input "v.yamkovenko@awatera.com"
click at [787, 233] on span "Sign in" at bounding box center [784, 227] width 209 height 17
